Goal: Transaction & Acquisition: Purchase product/service

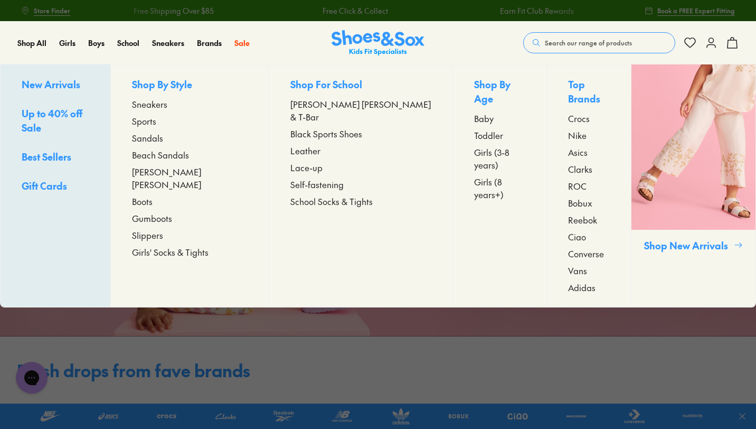
click at [156, 124] on span "Sports" at bounding box center [144, 121] width 24 height 13
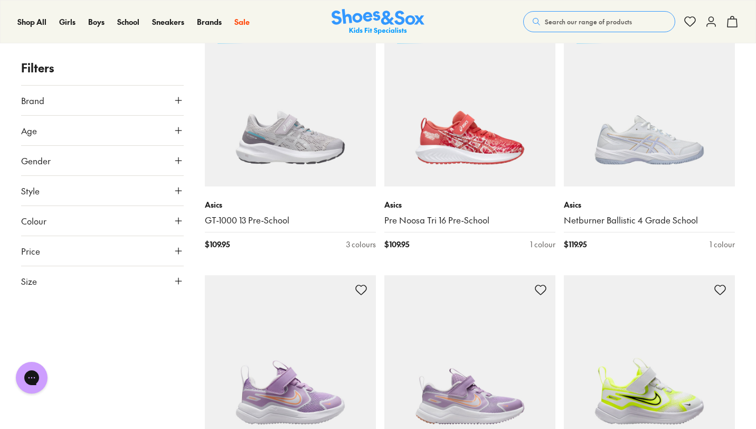
scroll to position [1816, 0]
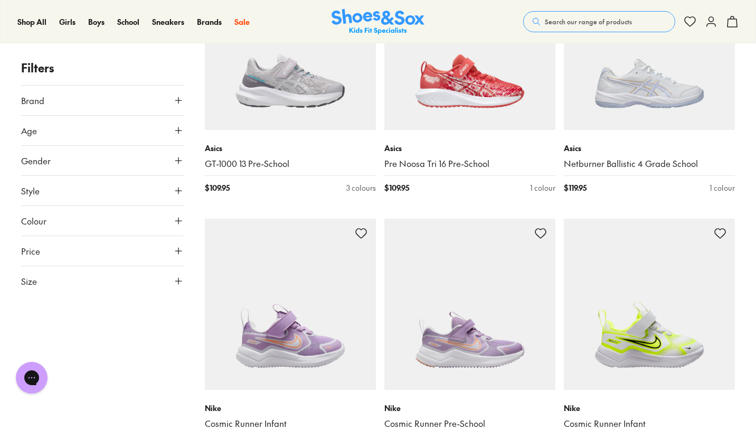
click at [177, 161] on icon at bounding box center [178, 160] width 11 height 11
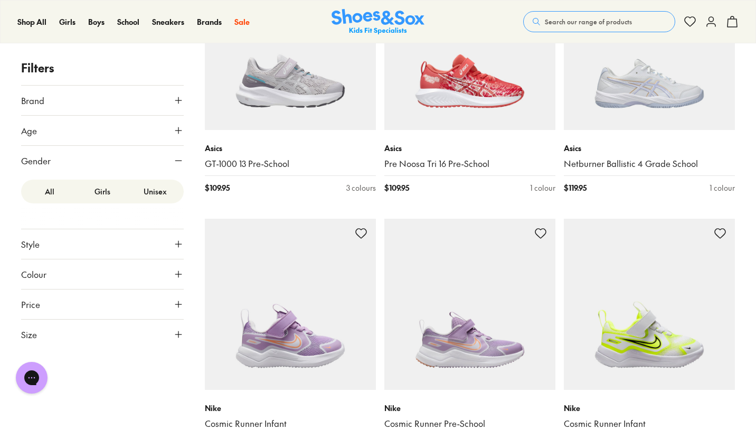
click at [159, 190] on label "Unisex" at bounding box center [155, 192] width 53 height 20
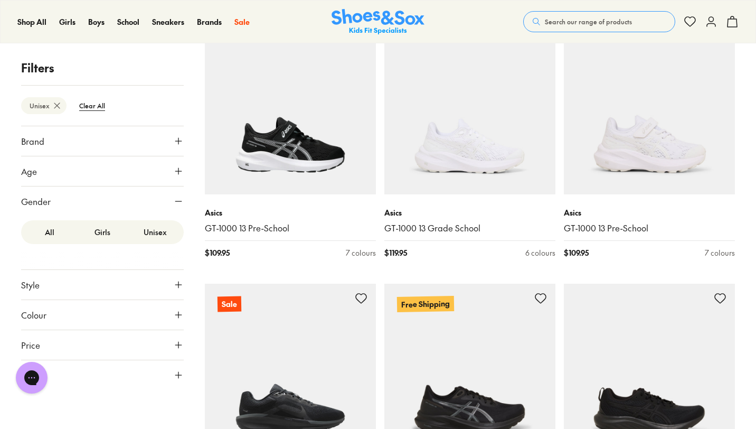
scroll to position [1420, 0]
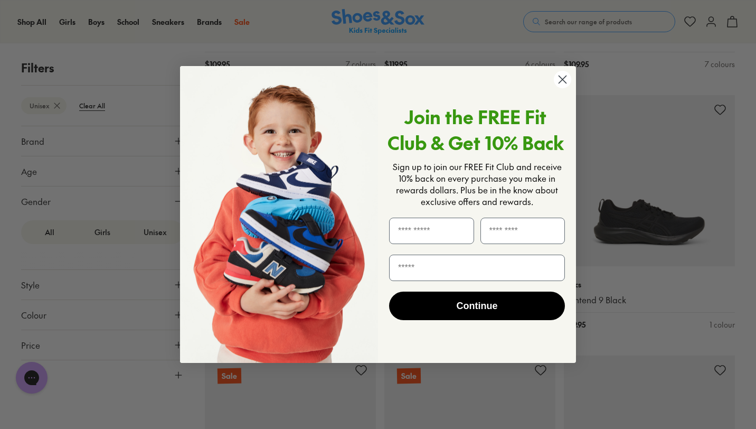
click at [564, 81] on circle "Close dialog" at bounding box center [562, 79] width 17 height 17
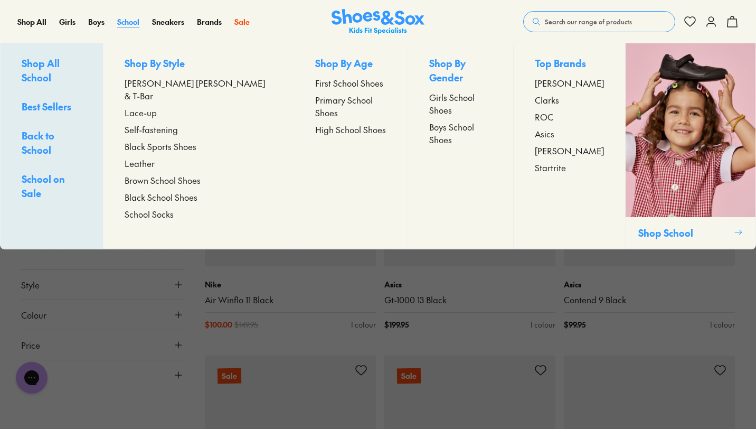
click at [124, 26] on span "School" at bounding box center [128, 21] width 22 height 11
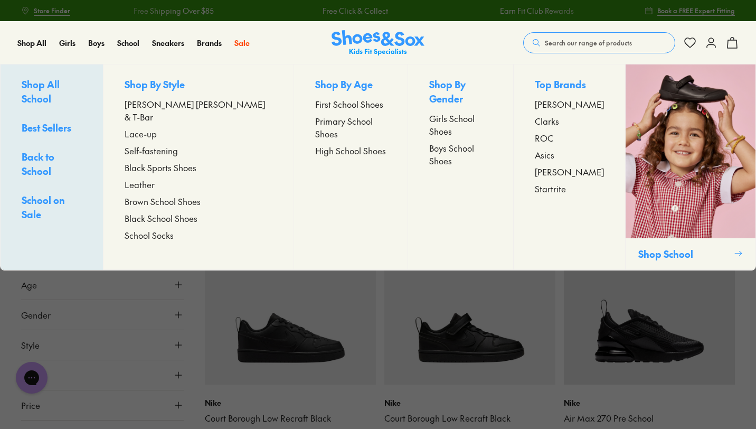
click at [453, 112] on span "Girls School Shoes" at bounding box center [460, 124] width 62 height 25
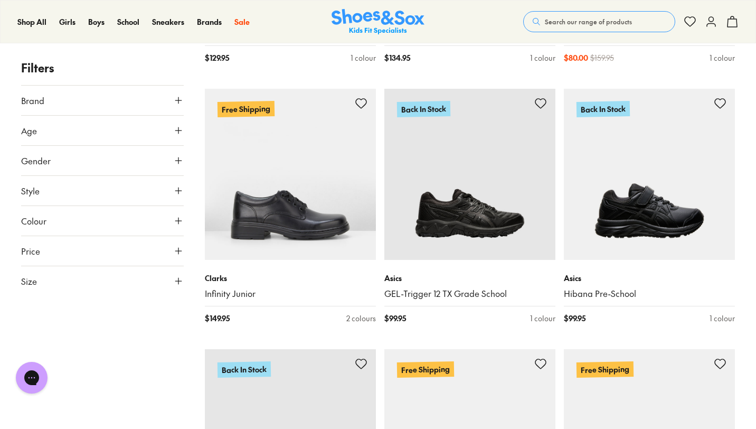
scroll to position [2251, 0]
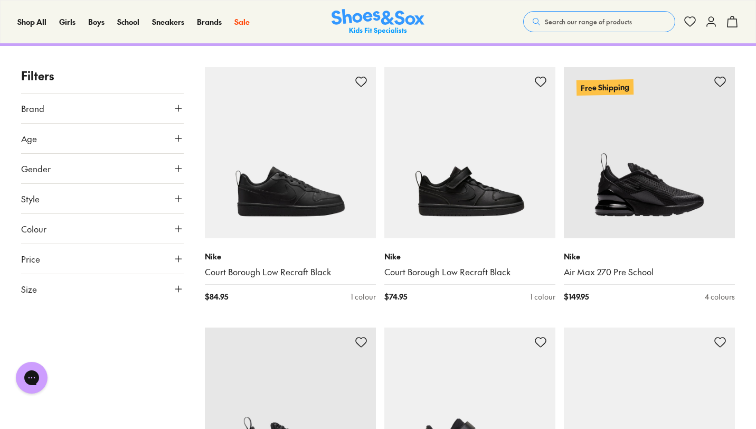
click at [181, 111] on use at bounding box center [178, 108] width 6 height 6
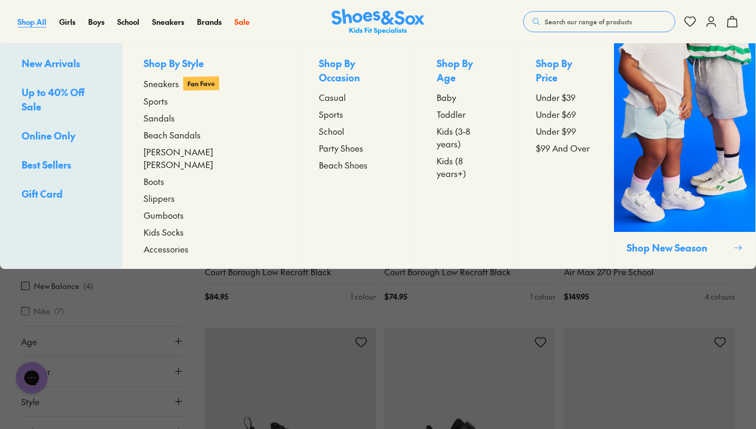
click at [37, 25] on span "Shop All" at bounding box center [31, 21] width 29 height 11
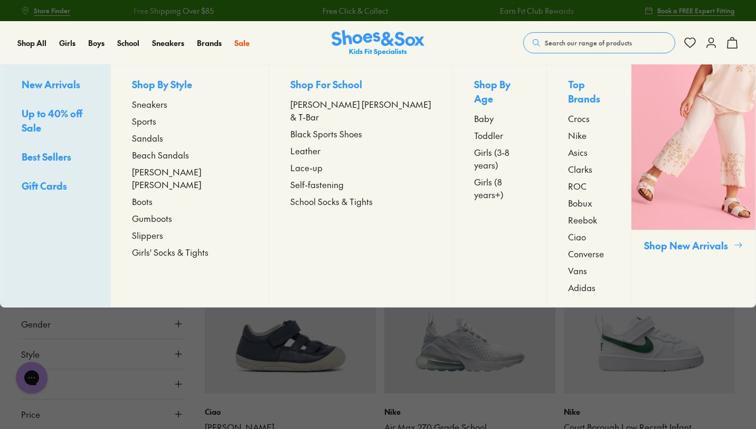
click at [167, 104] on span "Sneakers" at bounding box center [149, 104] width 35 height 13
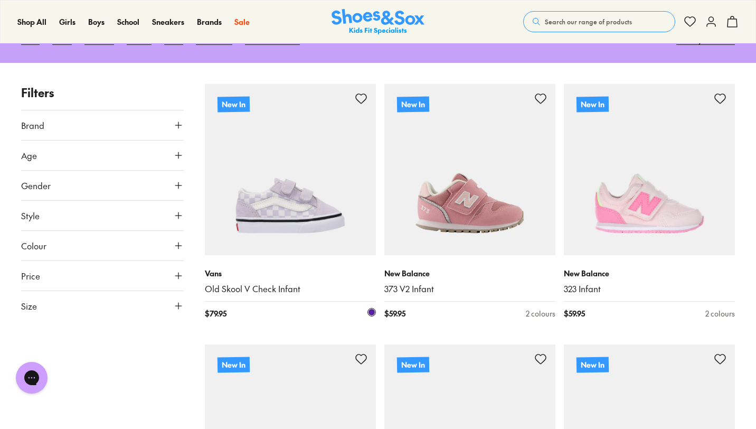
scroll to position [149, 0]
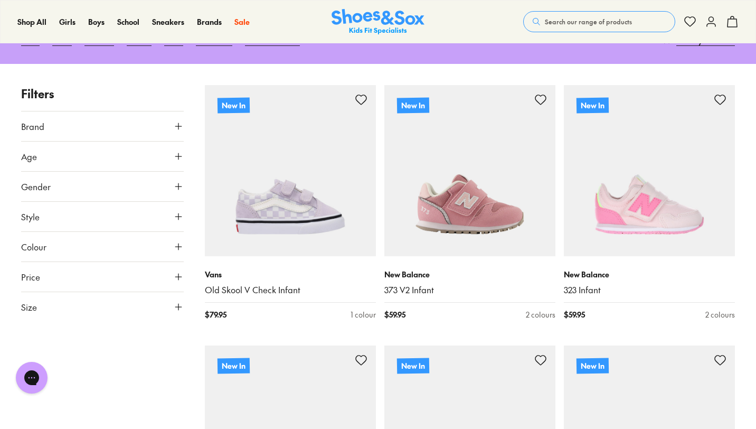
click at [176, 185] on icon at bounding box center [178, 186] width 11 height 11
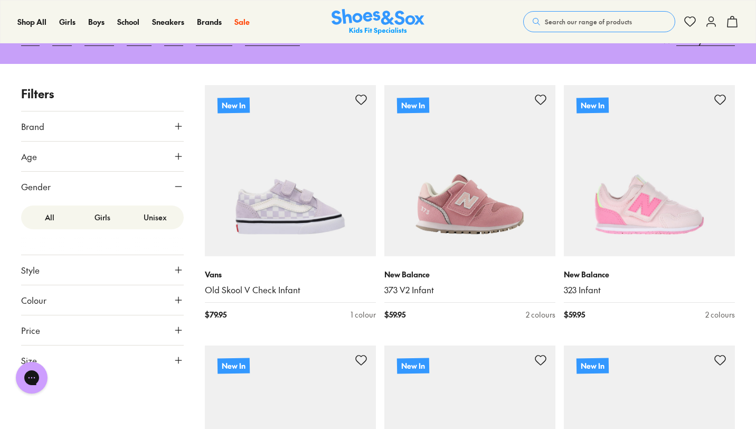
click at [173, 297] on button "Colour" at bounding box center [102, 300] width 163 height 30
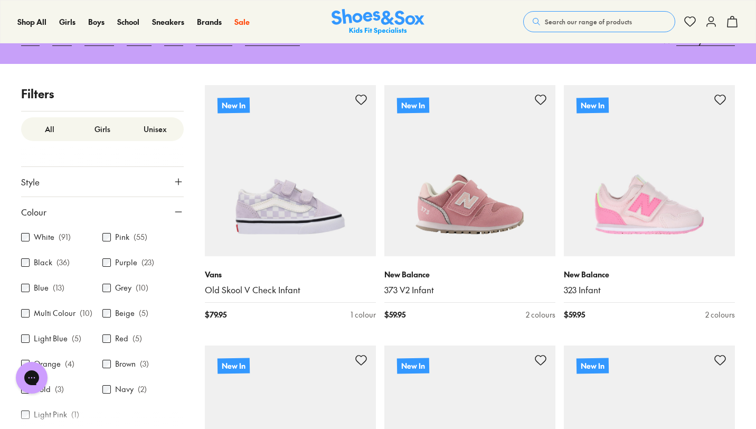
scroll to position [123, 0]
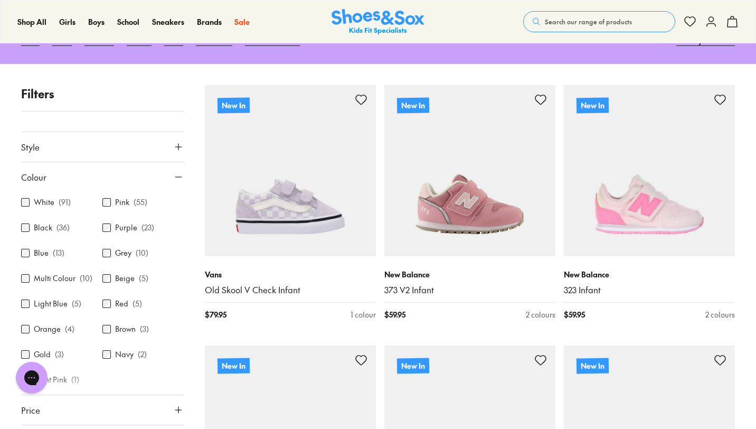
click at [35, 230] on label "Black" at bounding box center [43, 227] width 18 height 11
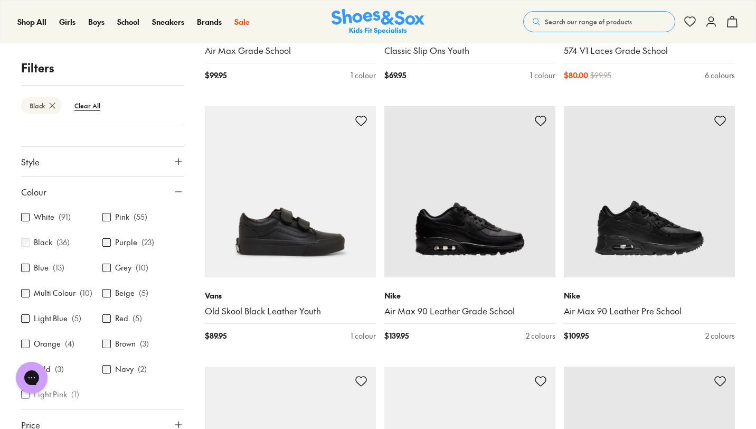
scroll to position [1950, 0]
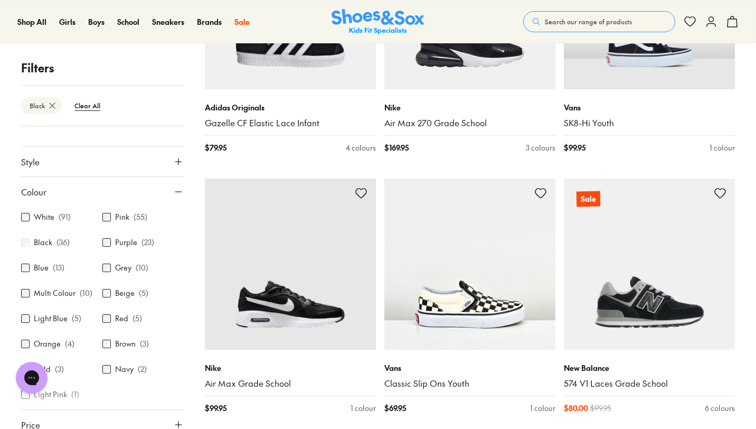
scroll to position [1457, 0]
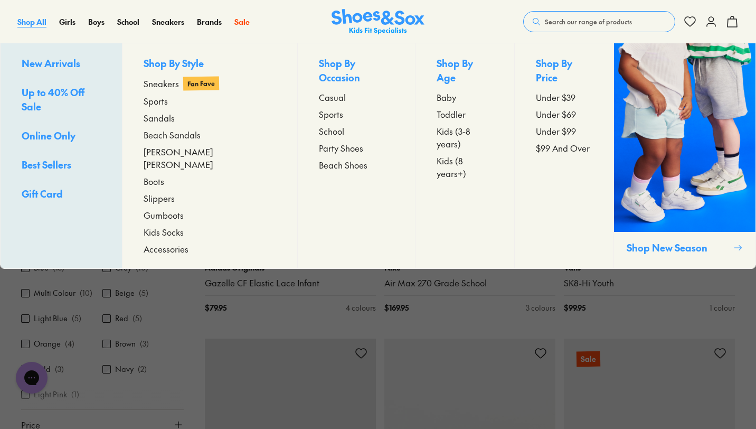
click at [41, 23] on span "Shop All" at bounding box center [31, 21] width 29 height 11
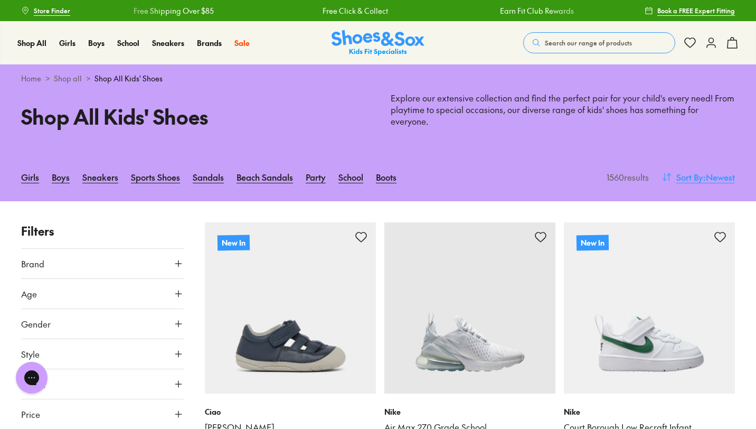
click at [712, 171] on span ": Newest" at bounding box center [719, 177] width 32 height 13
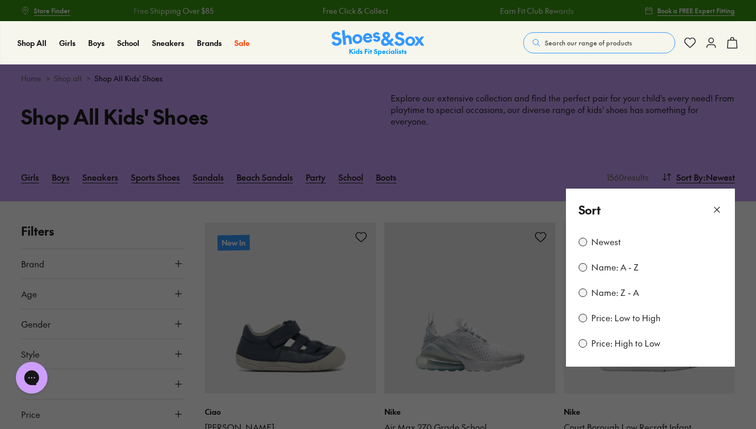
click at [623, 312] on label "Price: Low to High" at bounding box center [625, 318] width 69 height 12
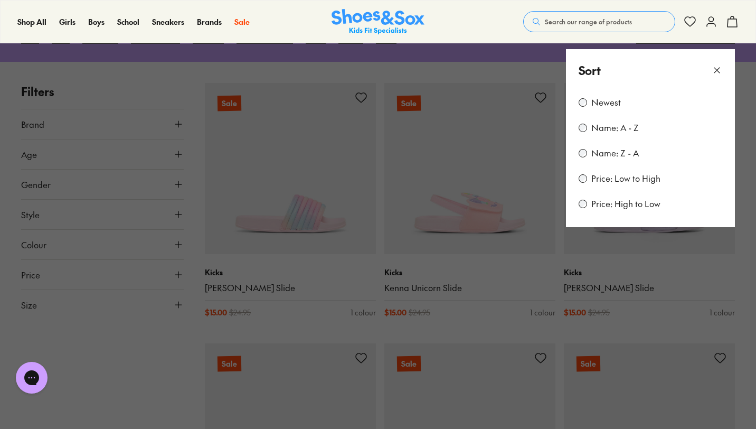
click at [716, 65] on icon at bounding box center [717, 70] width 11 height 11
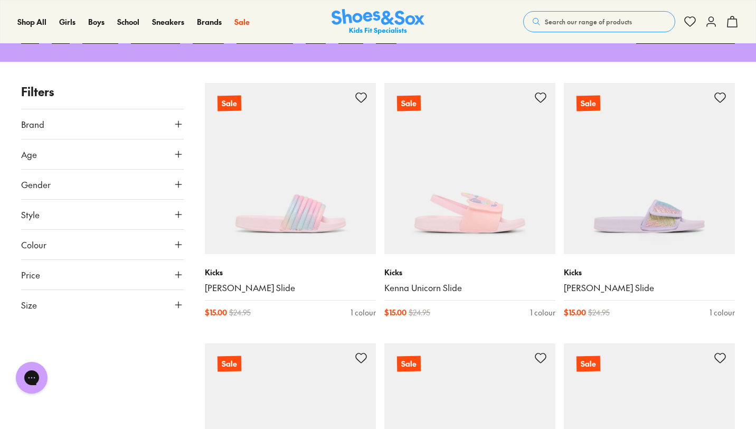
click at [178, 239] on icon at bounding box center [178, 244] width 11 height 11
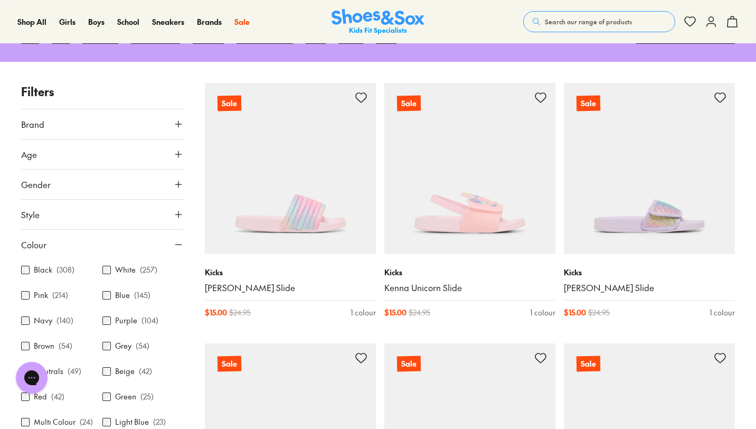
click at [28, 265] on div "Black ( 308 )" at bounding box center [61, 269] width 81 height 13
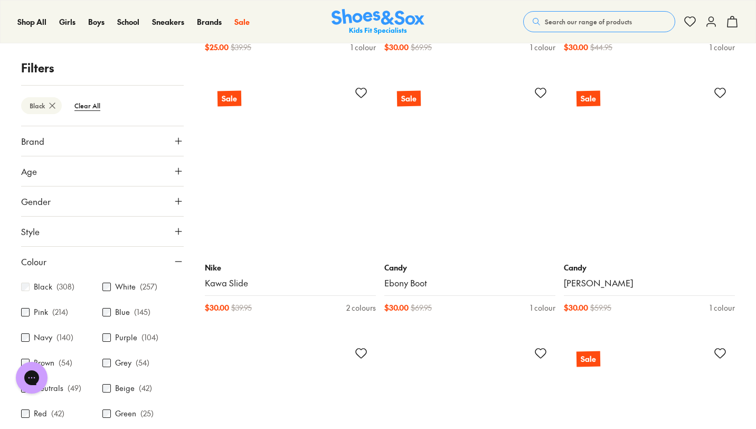
scroll to position [648, 0]
